Goal: Navigation & Orientation: Find specific page/section

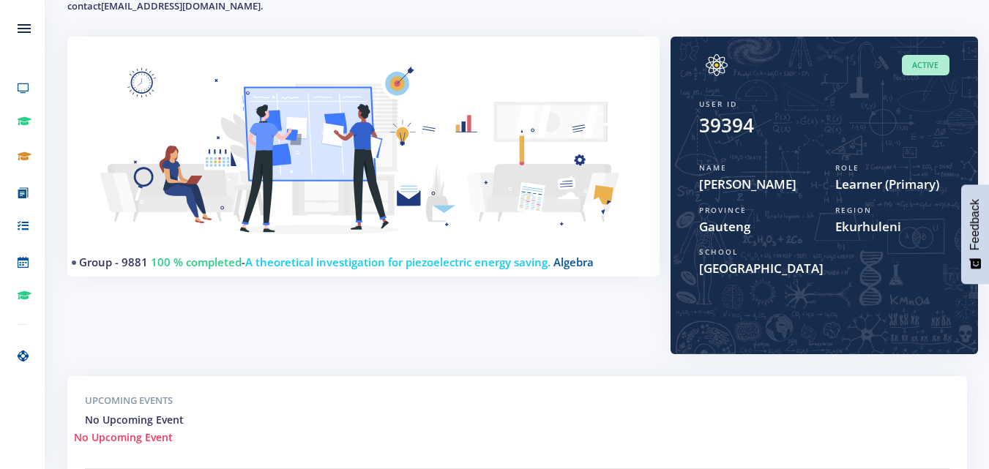
scroll to position [11, 11]
click at [975, 226] on span "Feedback" at bounding box center [975, 224] width 13 height 51
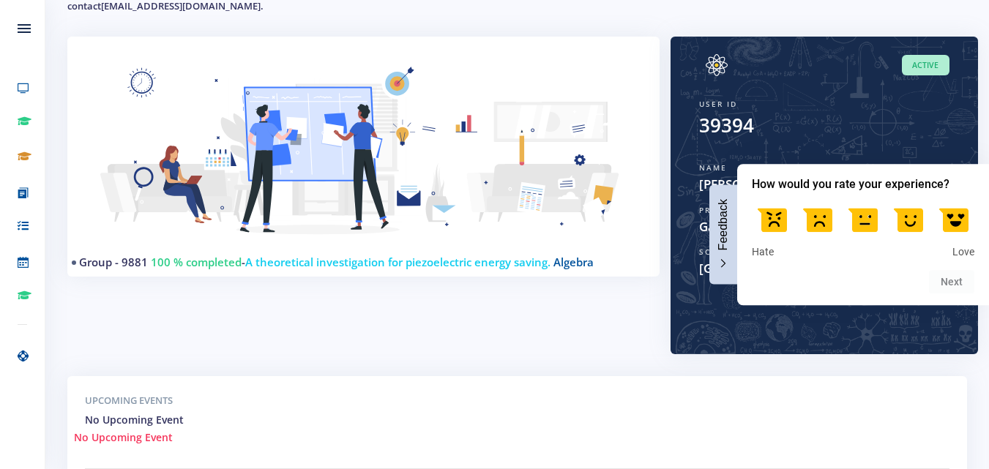
click at [720, 272] on button "Feedback" at bounding box center [723, 234] width 28 height 100
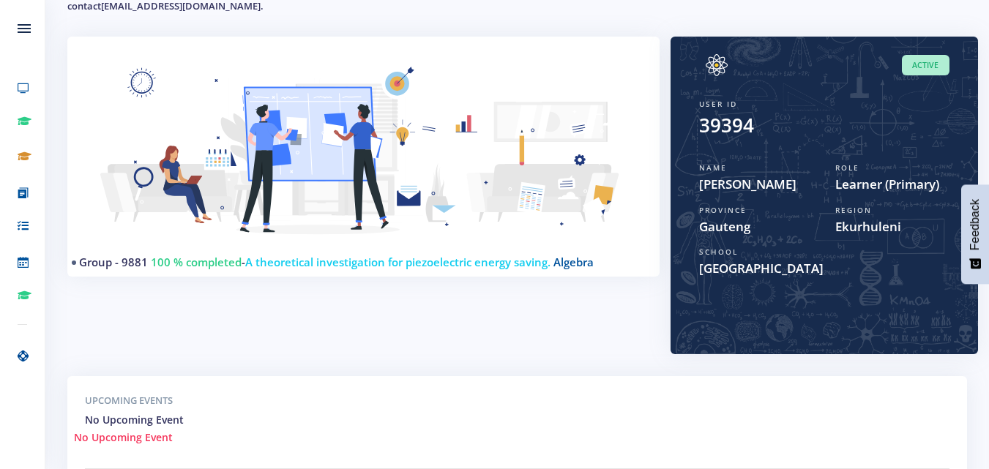
scroll to position [0, 0]
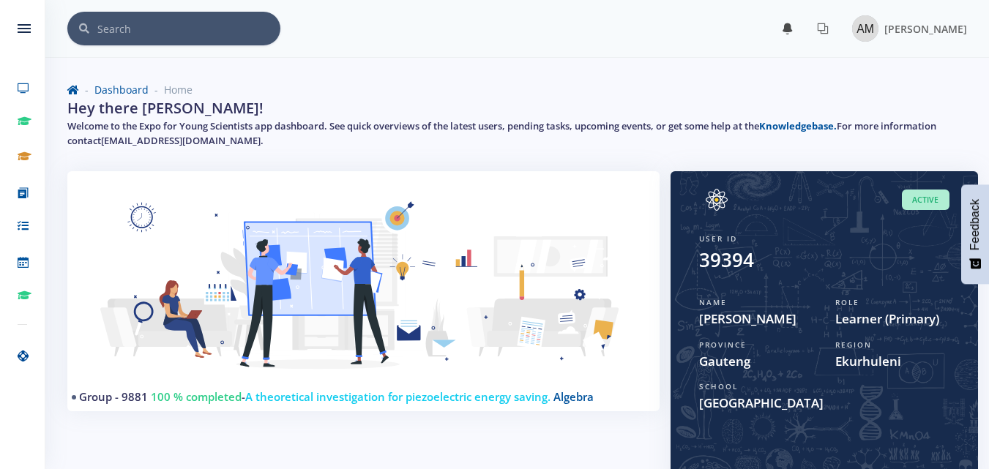
click at [794, 30] on icon at bounding box center [788, 29] width 12 height 12
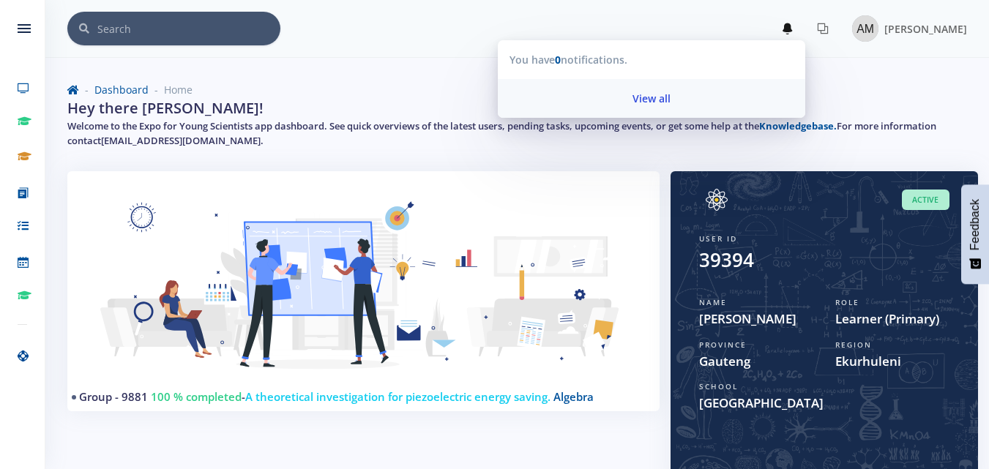
click at [671, 94] on link "View all" at bounding box center [651, 98] width 307 height 39
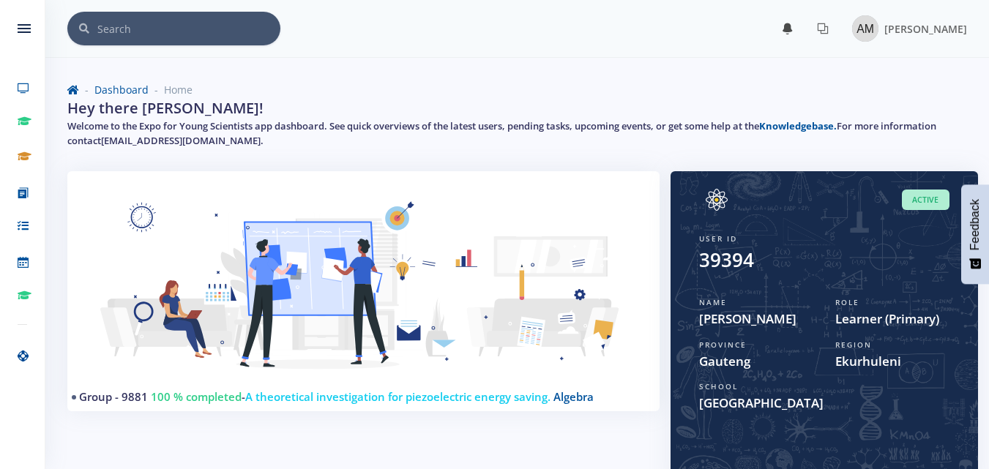
click at [794, 25] on icon at bounding box center [788, 29] width 12 height 12
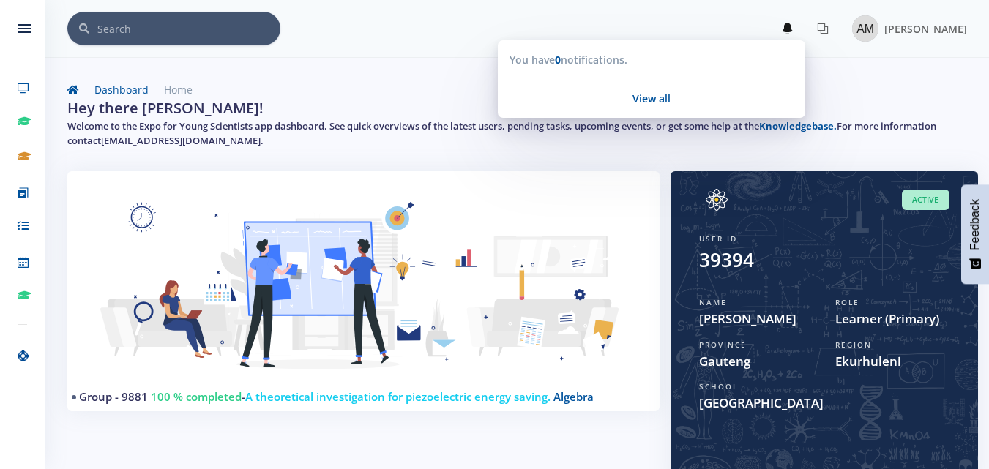
click at [878, 75] on div "Dashboard Home Hey there [PERSON_NAME]! Welcome to the Expo for Young Scientist…" at bounding box center [517, 117] width 922 height 107
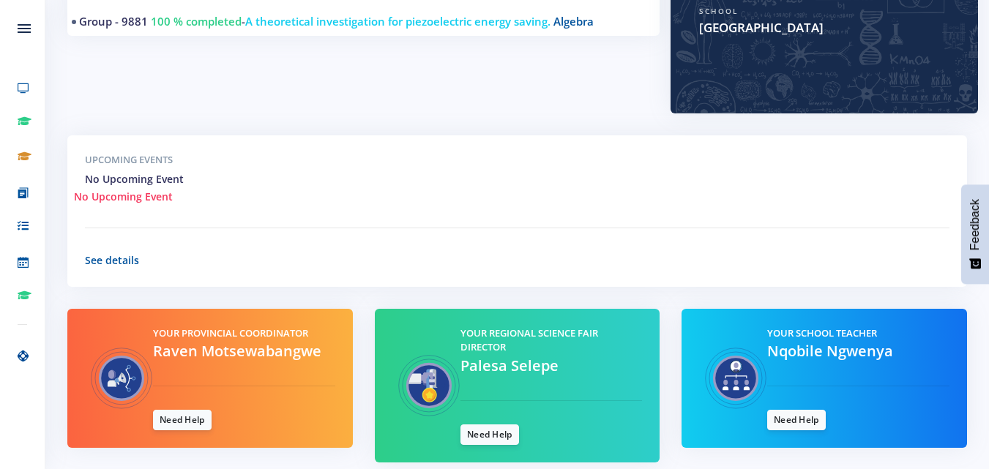
scroll to position [434, 0]
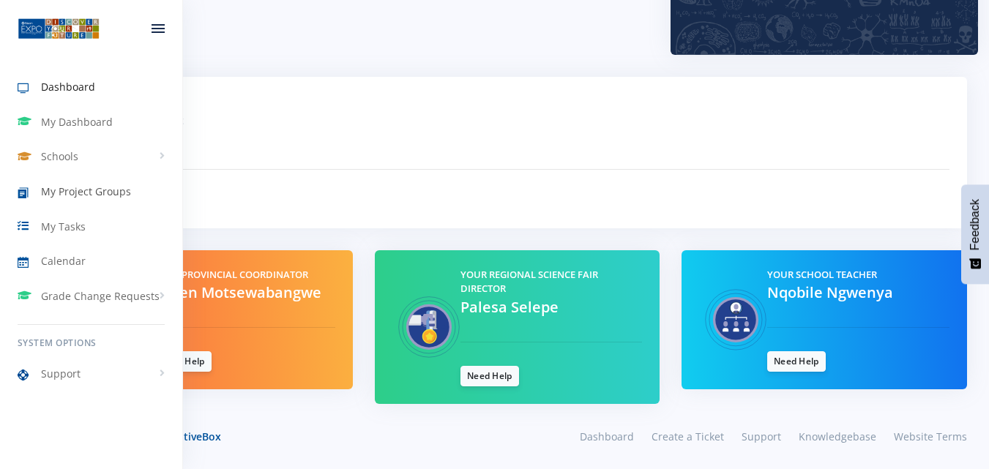
click at [47, 191] on span "My Project Groups" at bounding box center [86, 191] width 90 height 15
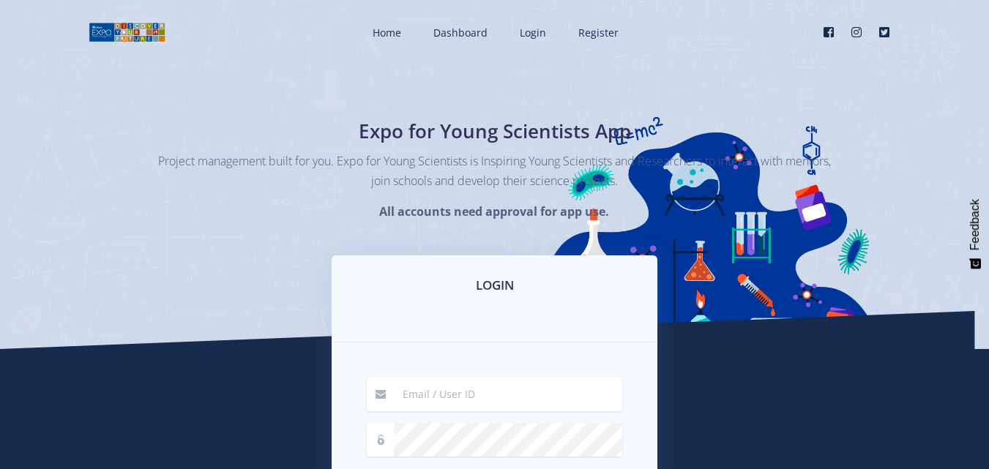
scroll to position [189, 0]
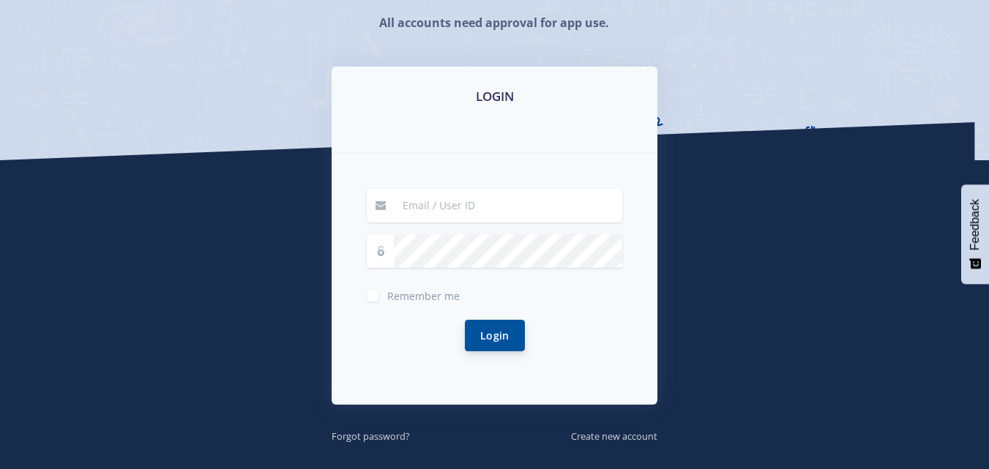
type input "[EMAIL_ADDRESS][DOMAIN_NAME]"
click at [498, 330] on button "Login" at bounding box center [495, 335] width 60 height 31
